Goal: Task Accomplishment & Management: Manage account settings

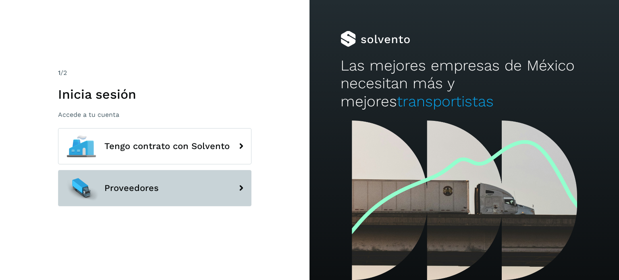
click at [151, 196] on button "Proveedores" at bounding box center [155, 188] width 194 height 36
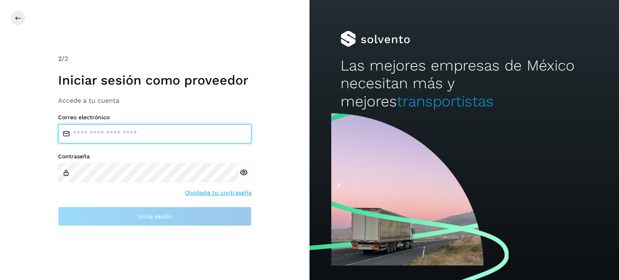
click at [140, 133] on input "email" at bounding box center [155, 133] width 194 height 19
type input "**********"
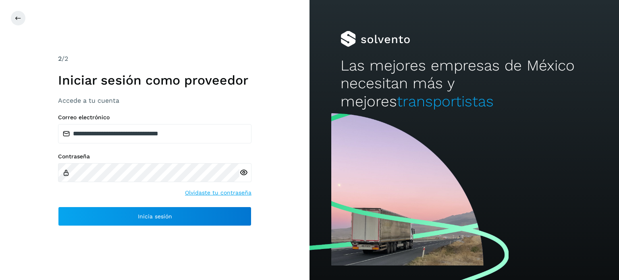
click at [246, 171] on icon at bounding box center [243, 173] width 8 height 8
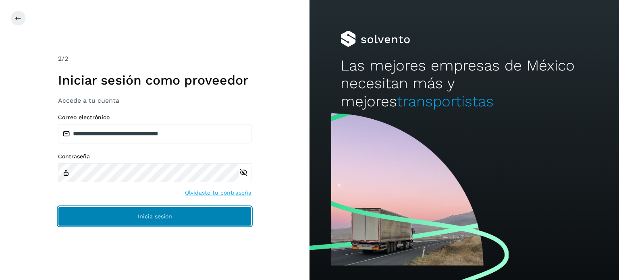
click at [223, 216] on button "Inicia sesión" at bounding box center [155, 216] width 194 height 19
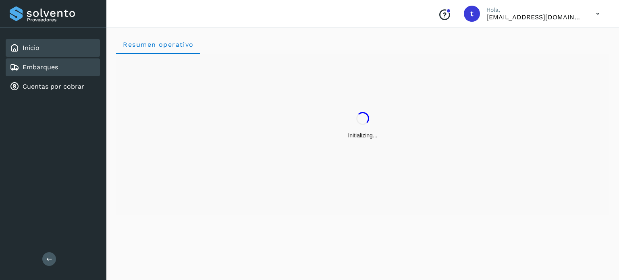
click at [55, 67] on link "Embarques" at bounding box center [40, 67] width 35 height 8
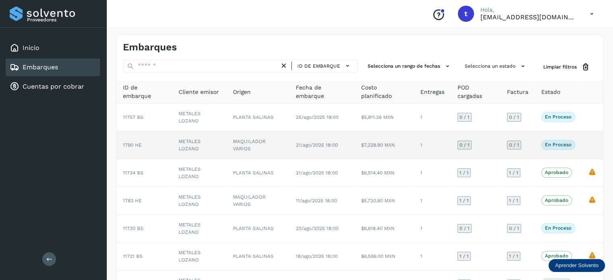
click at [433, 147] on td "1" at bounding box center [432, 145] width 37 height 28
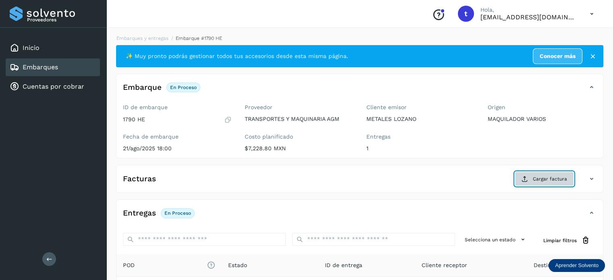
click at [528, 177] on icon at bounding box center [525, 179] width 6 height 6
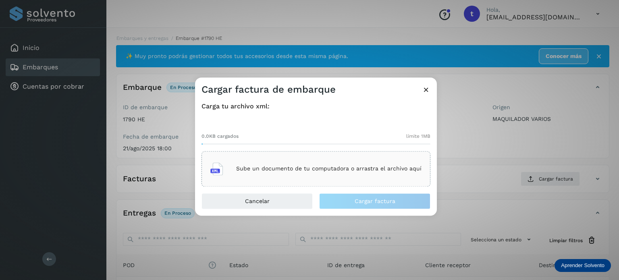
click at [382, 177] on div "Sube un documento de tu computadora o arrastra el archivo aquí" at bounding box center [315, 169] width 211 height 22
drag, startPoint x: 429, startPoint y: 95, endPoint x: 421, endPoint y: 89, distance: 10.7
click at [428, 95] on button at bounding box center [426, 91] width 8 height 10
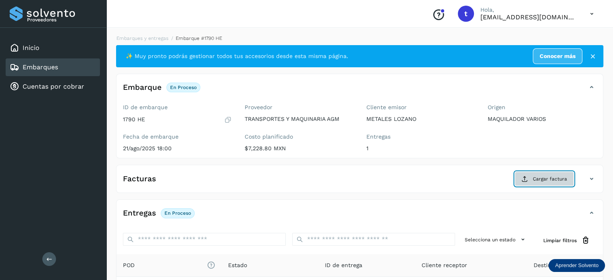
click at [543, 178] on span "Cargar factura" at bounding box center [550, 178] width 34 height 7
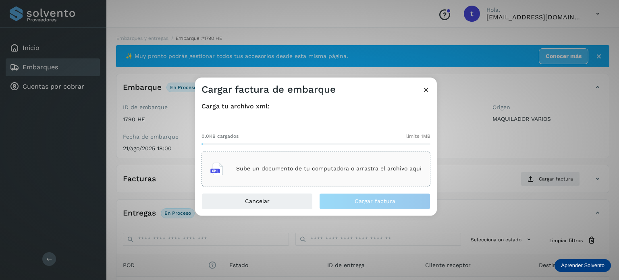
click at [305, 176] on div "Sube un documento de tu computadora o arrastra el archivo aquí" at bounding box center [315, 169] width 211 height 22
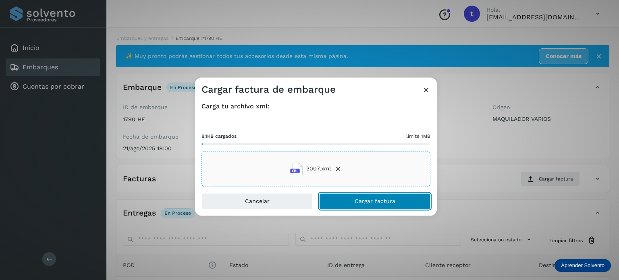
click at [379, 202] on span "Cargar factura" at bounding box center [375, 201] width 41 height 6
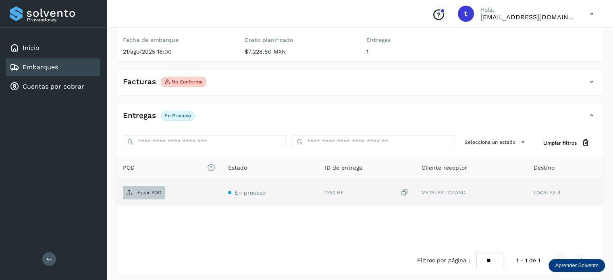
scroll to position [101, 0]
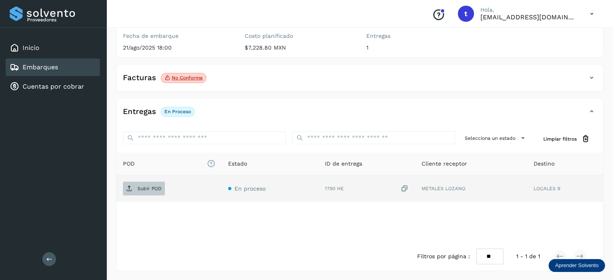
click at [146, 183] on span "Subir POD" at bounding box center [144, 188] width 42 height 13
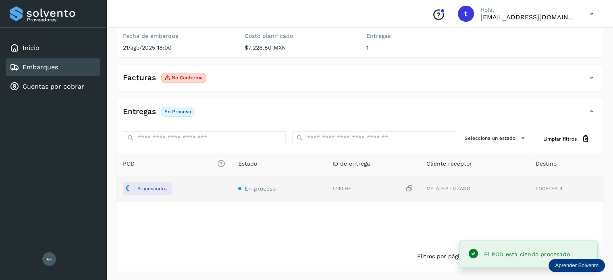
click at [40, 67] on link "Embarques" at bounding box center [40, 67] width 35 height 8
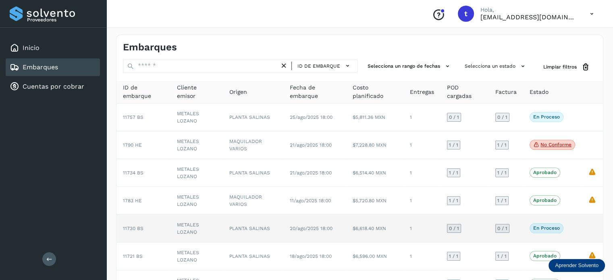
click at [213, 225] on td "METALES LOZANO" at bounding box center [197, 229] width 52 height 28
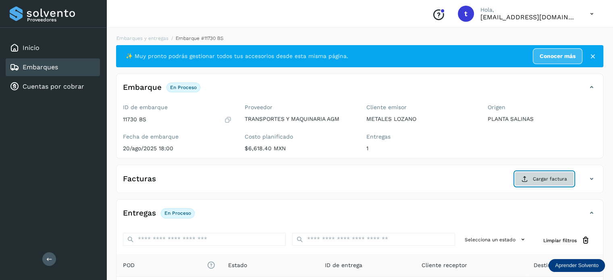
click at [560, 175] on button "Cargar factura" at bounding box center [544, 179] width 59 height 15
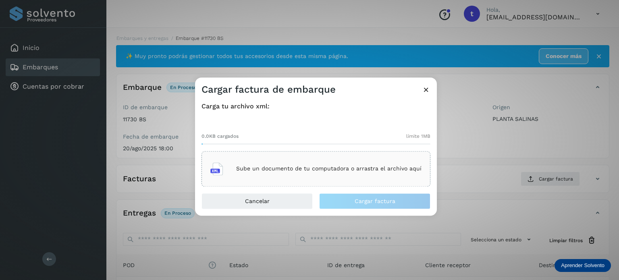
click at [264, 156] on div "Sube un documento de tu computadora o arrastra el archivo aquí" at bounding box center [316, 168] width 229 height 35
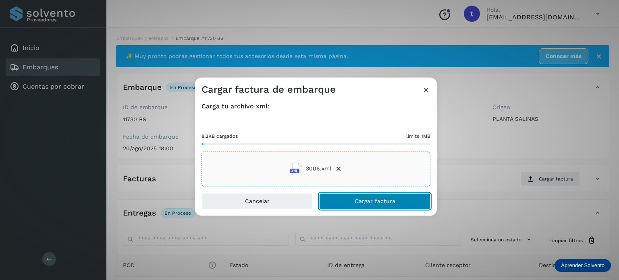
click at [381, 200] on span "Cargar factura" at bounding box center [375, 201] width 41 height 6
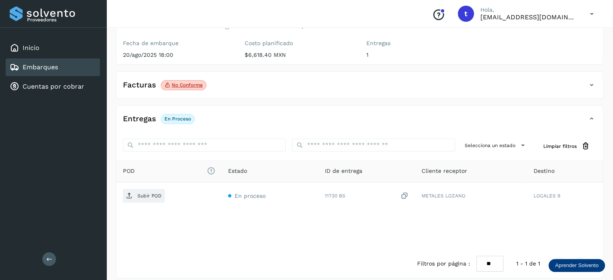
scroll to position [101, 0]
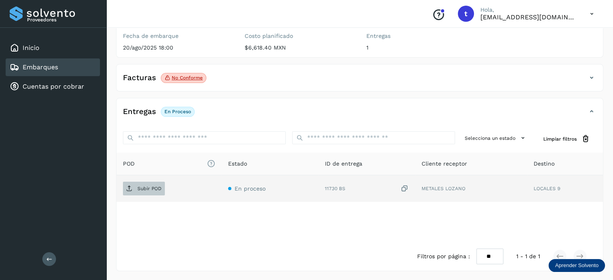
click at [151, 185] on span "Subir POD" at bounding box center [144, 188] width 42 height 13
click at [76, 69] on div "Embarques" at bounding box center [53, 67] width 94 height 18
